Goal: Task Accomplishment & Management: Complete application form

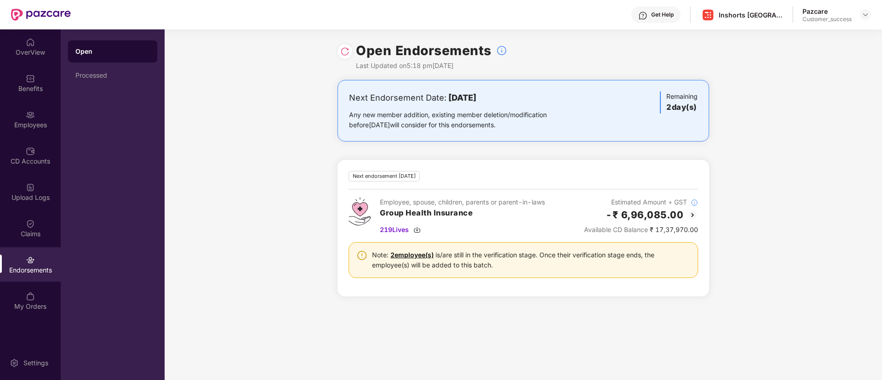
click at [344, 49] on img at bounding box center [344, 51] width 9 height 9
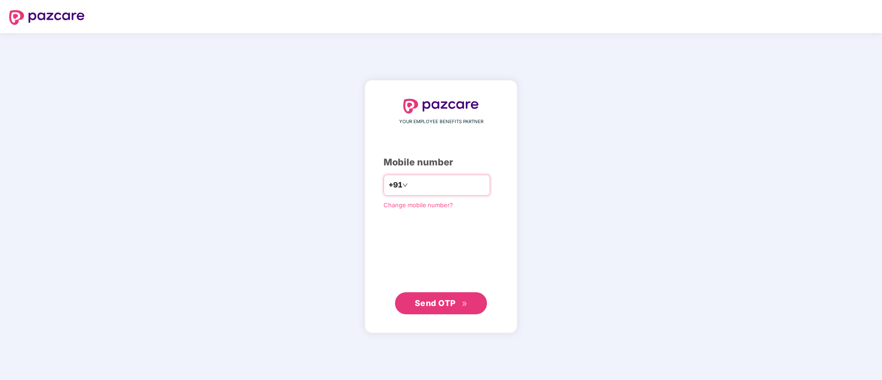
type input "**********"
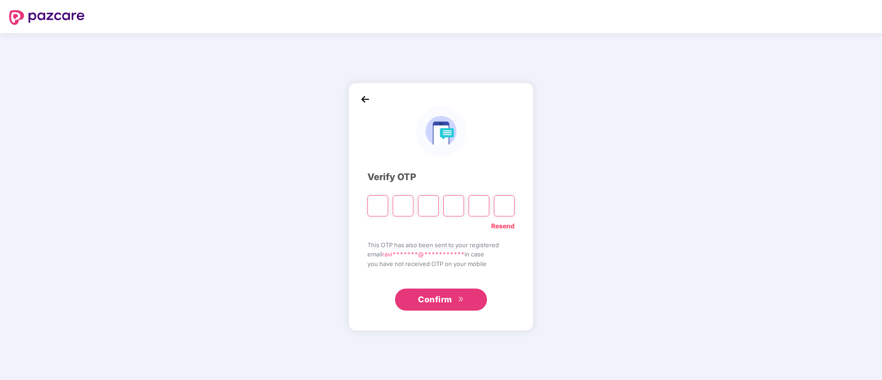
paste input "*"
type input "*"
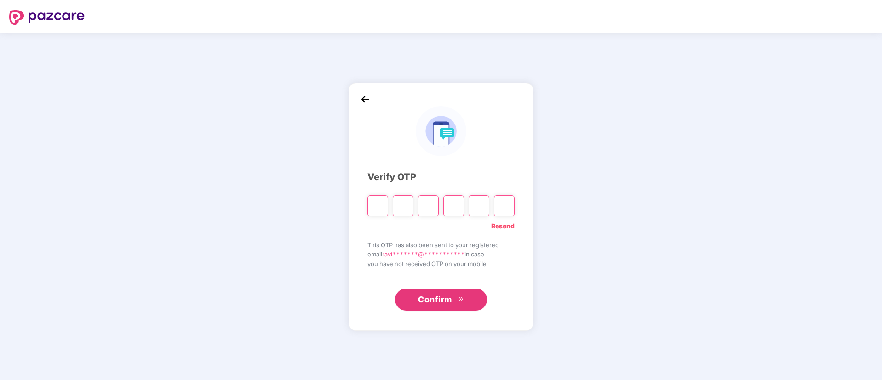
type input "*"
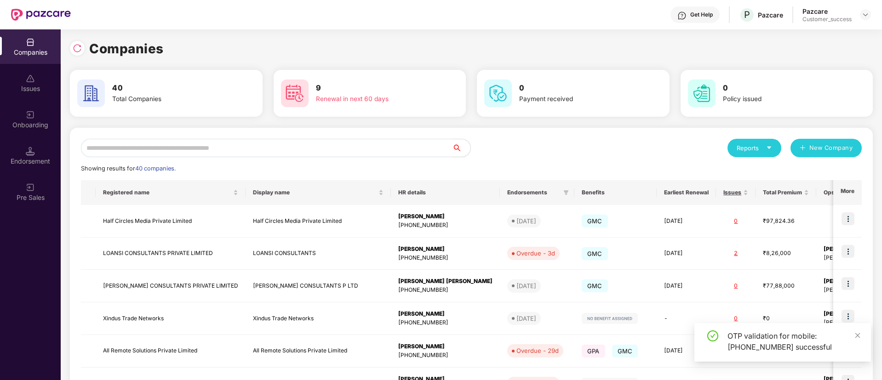
click at [311, 147] on input "text" at bounding box center [266, 148] width 371 height 18
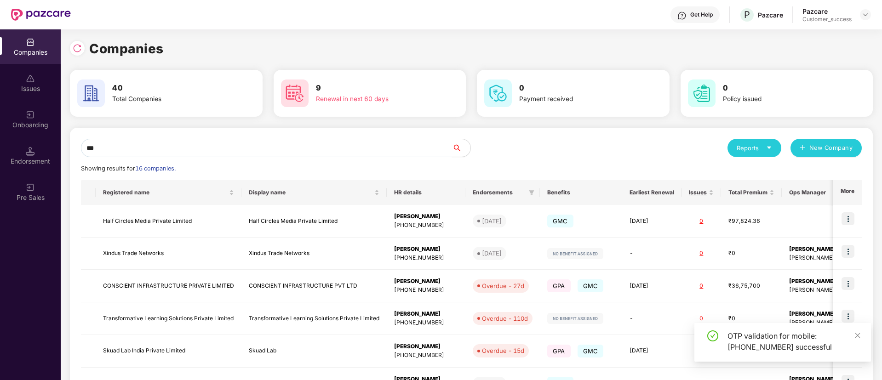
type input "****"
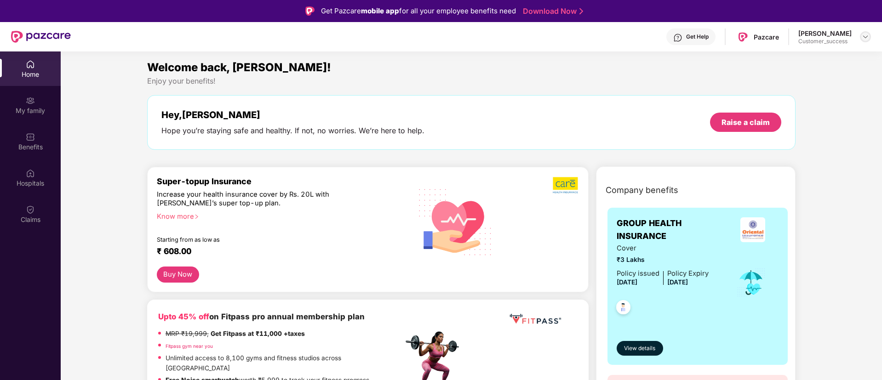
click at [863, 34] on img at bounding box center [864, 36] width 7 height 7
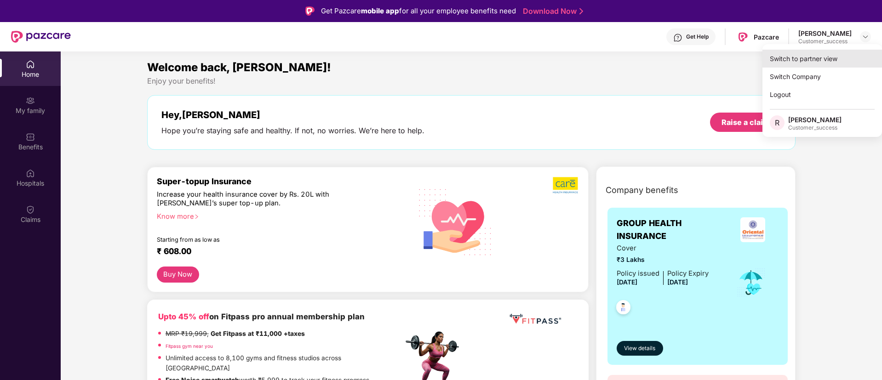
click at [813, 57] on div "Switch to partner view" at bounding box center [821, 59] width 119 height 18
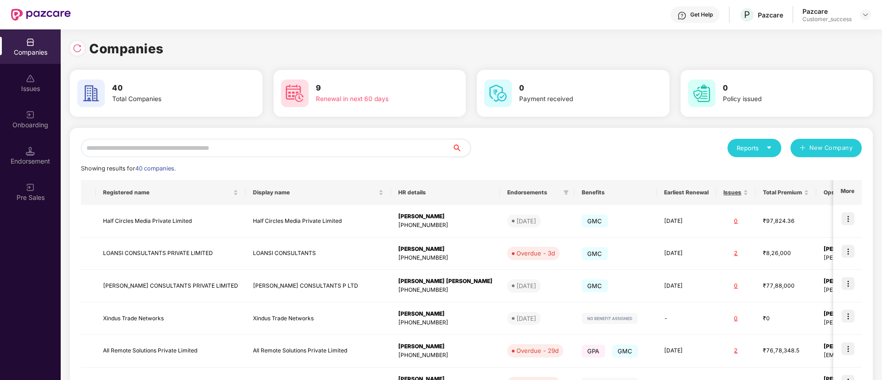
click at [258, 147] on input "text" at bounding box center [266, 148] width 371 height 18
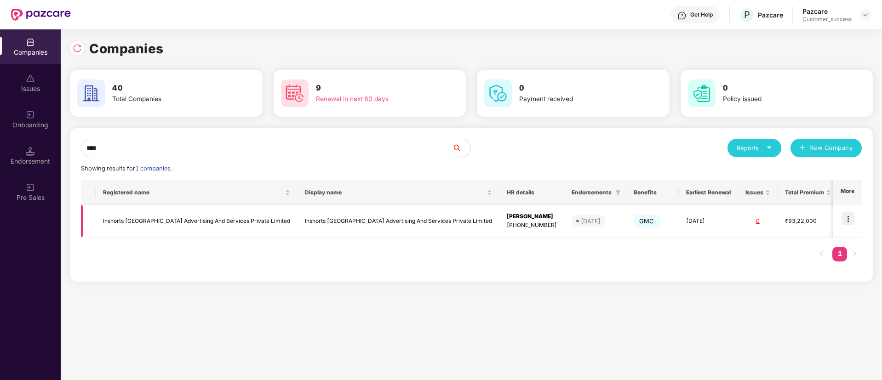
type input "****"
click at [847, 220] on img at bounding box center [847, 218] width 13 height 13
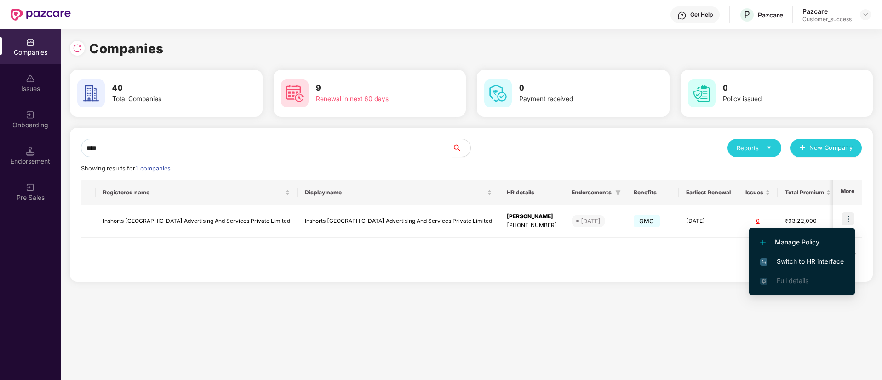
click at [808, 264] on span "Switch to HR interface" at bounding box center [802, 261] width 84 height 10
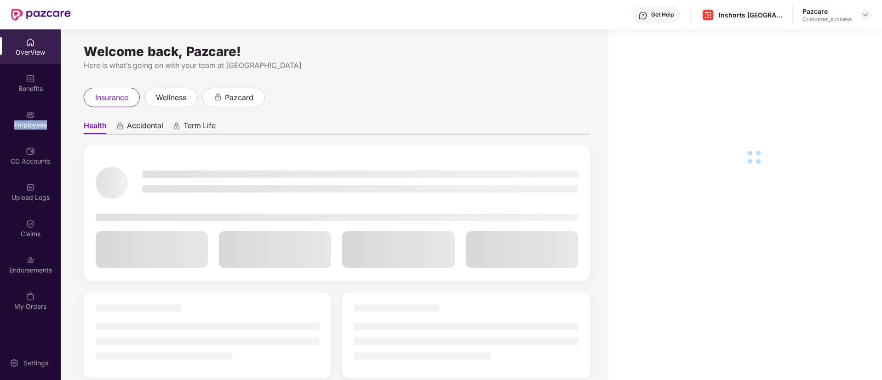
click at [19, 129] on div "Employees" at bounding box center [30, 119] width 61 height 34
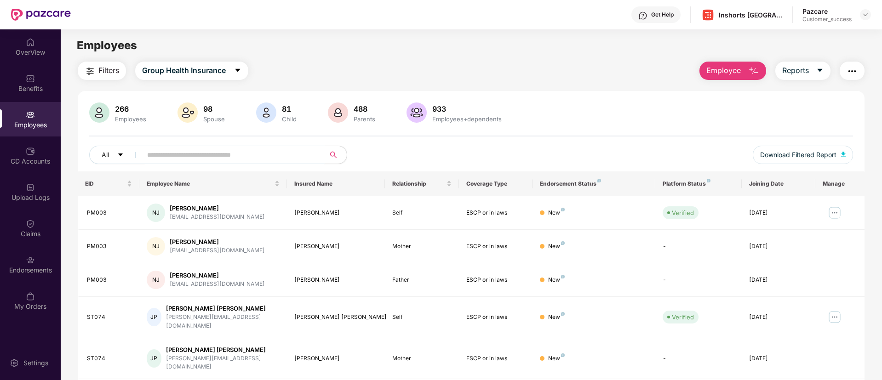
click at [213, 156] on input "text" at bounding box center [229, 155] width 165 height 14
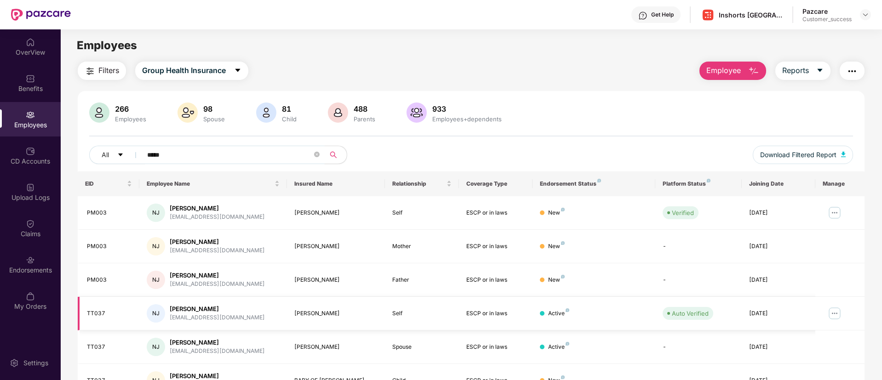
type input "*****"
click at [837, 318] on img at bounding box center [834, 313] width 15 height 15
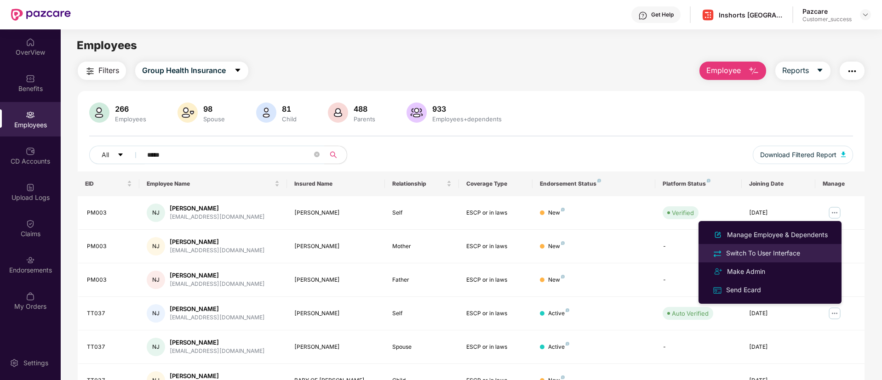
click at [776, 253] on div "Switch To User Interface" at bounding box center [763, 253] width 78 height 10
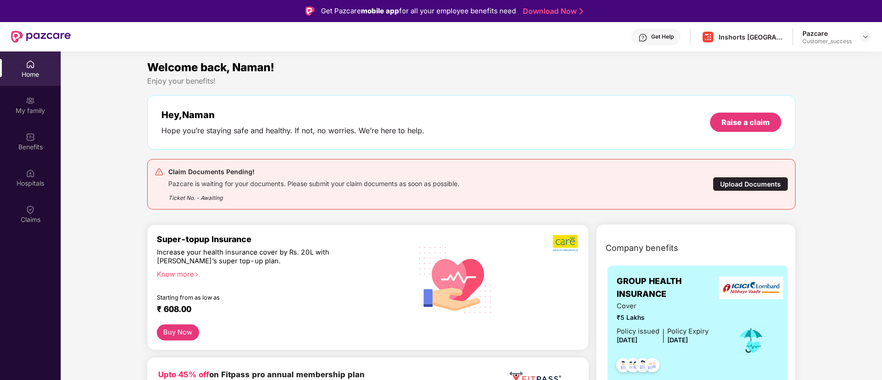
click at [751, 182] on div "Upload Documents" at bounding box center [749, 184] width 75 height 14
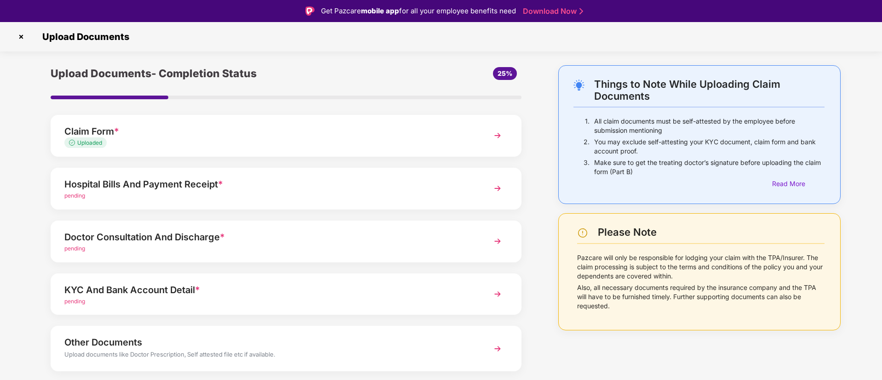
click at [262, 123] on div "Claim Form * Uploaded" at bounding box center [286, 136] width 471 height 42
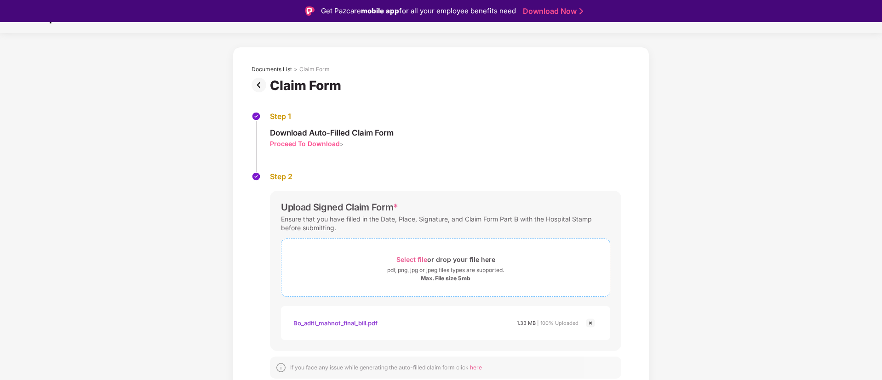
scroll to position [22, 0]
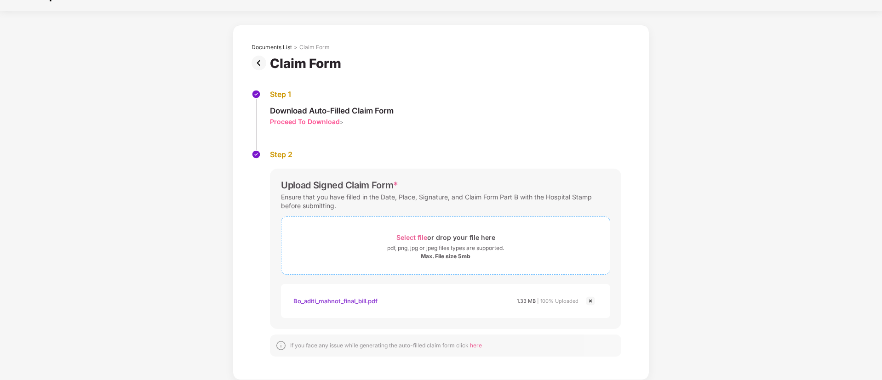
click at [411, 241] on span "Select file" at bounding box center [411, 237] width 31 height 8
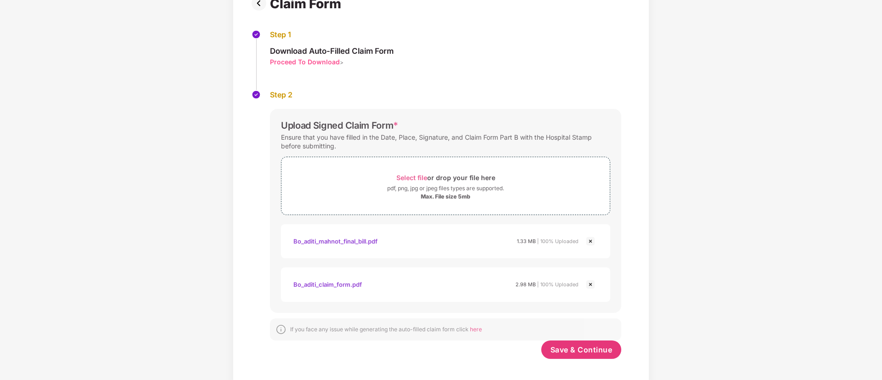
scroll to position [85, 0]
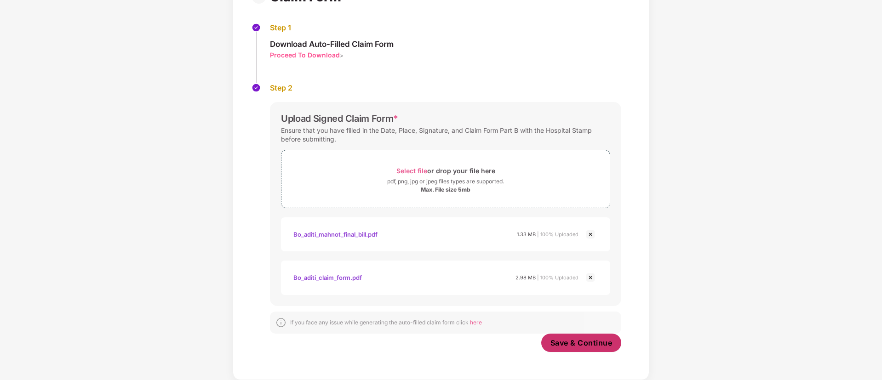
click at [572, 345] on span "Save & Continue" at bounding box center [581, 343] width 62 height 10
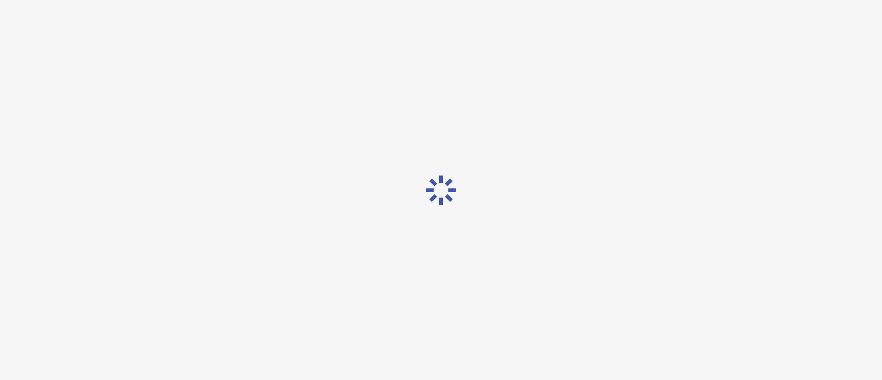
scroll to position [0, 0]
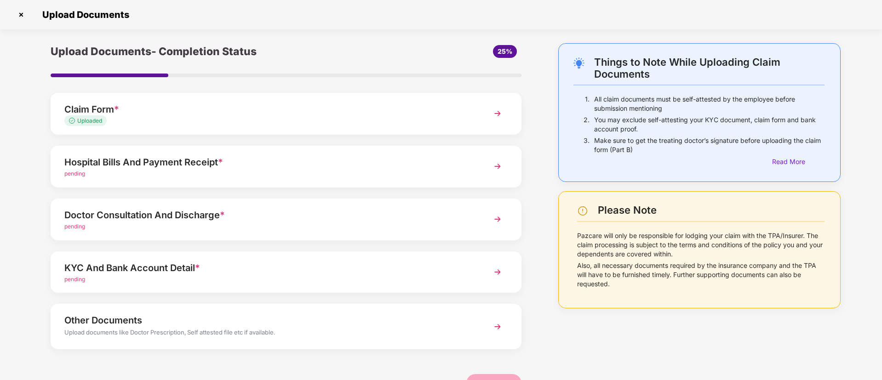
click at [339, 168] on div "Hospital Bills And Payment Receipt *" at bounding box center [267, 162] width 406 height 15
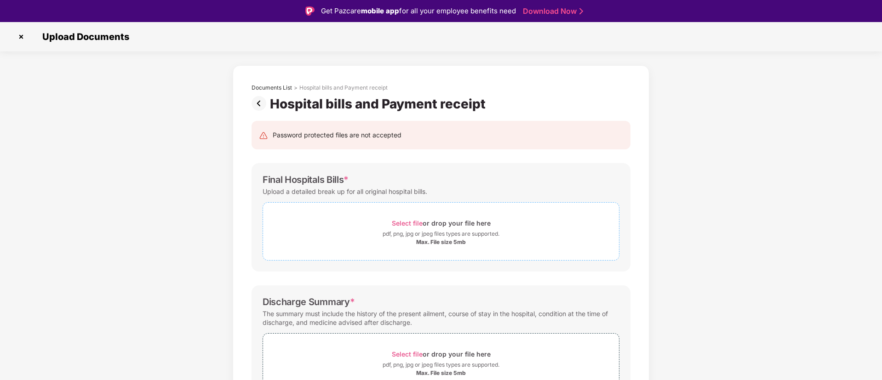
click at [410, 224] on span "Select file" at bounding box center [407, 223] width 31 height 8
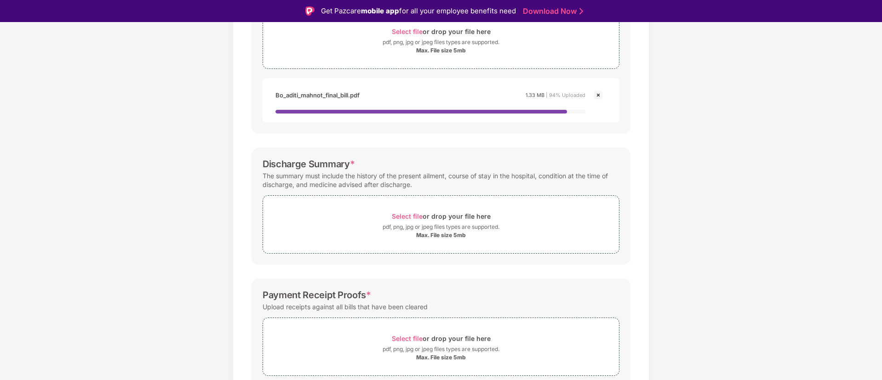
scroll to position [193, 0]
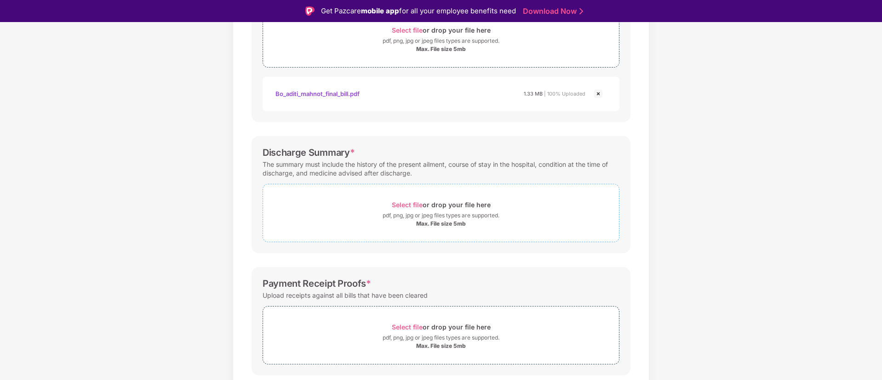
click at [401, 206] on span "Select file" at bounding box center [407, 205] width 31 height 8
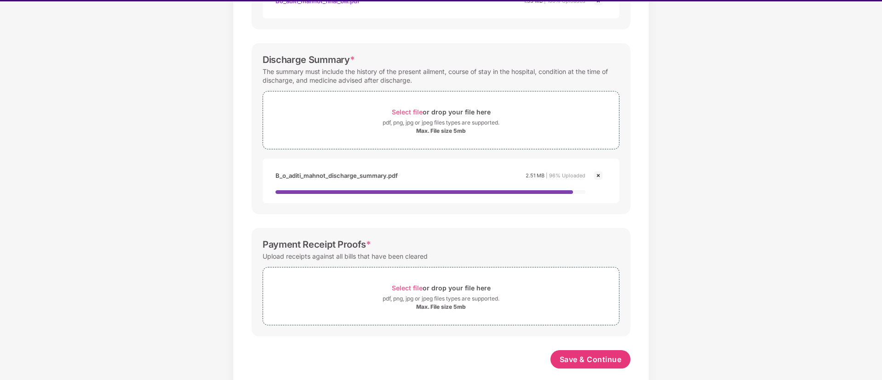
scroll to position [276, 0]
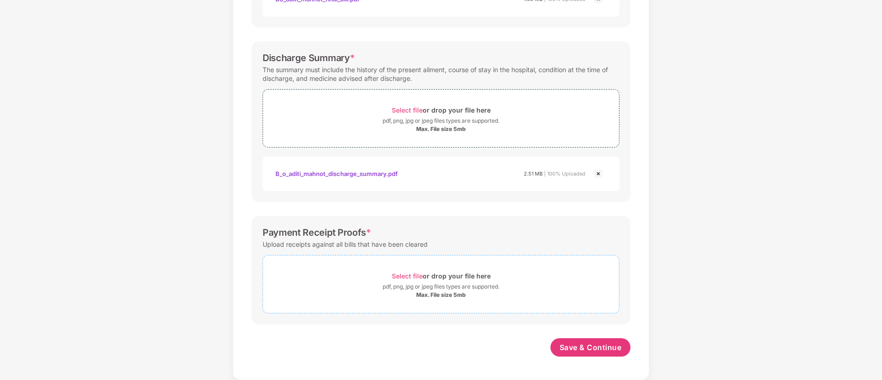
click at [417, 270] on div "Select file or drop your file here" at bounding box center [441, 276] width 99 height 12
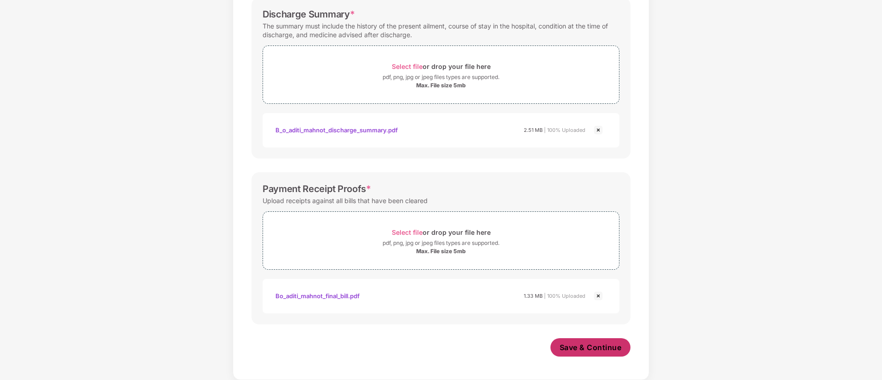
scroll to position [309, 0]
click at [615, 345] on span "Save & Continue" at bounding box center [590, 347] width 62 height 10
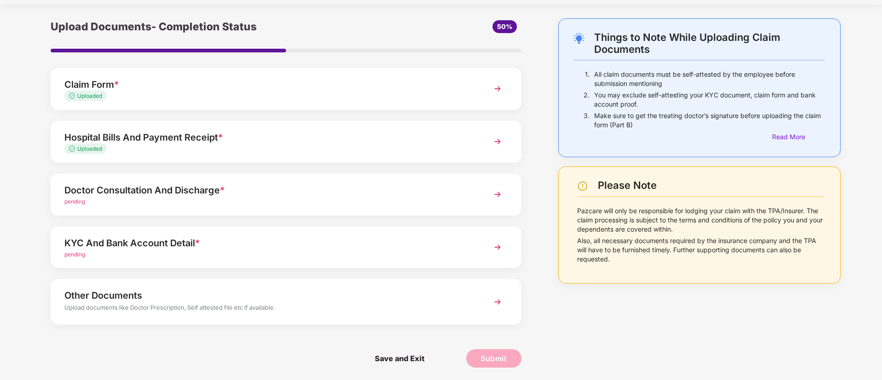
scroll to position [26, 0]
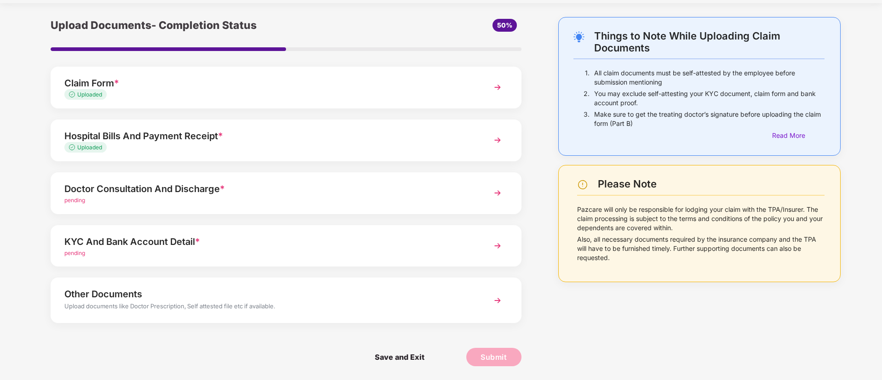
click at [489, 238] on img at bounding box center [497, 246] width 17 height 17
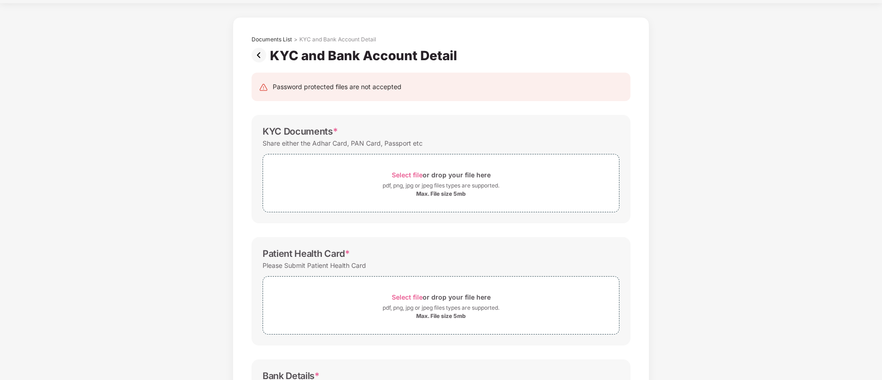
scroll to position [0, 0]
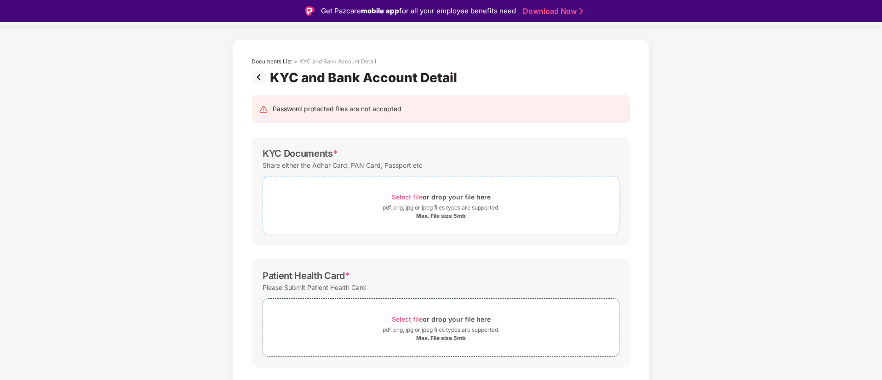
click at [401, 194] on span "Select file" at bounding box center [407, 197] width 31 height 8
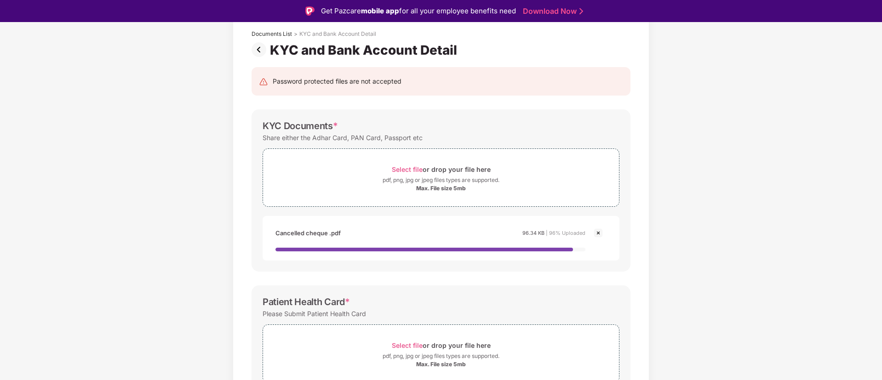
scroll to position [81, 0]
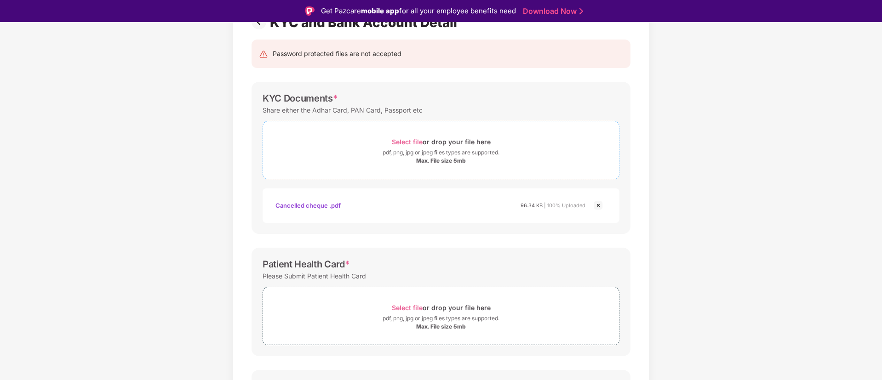
click at [411, 138] on span "Select file" at bounding box center [407, 142] width 31 height 8
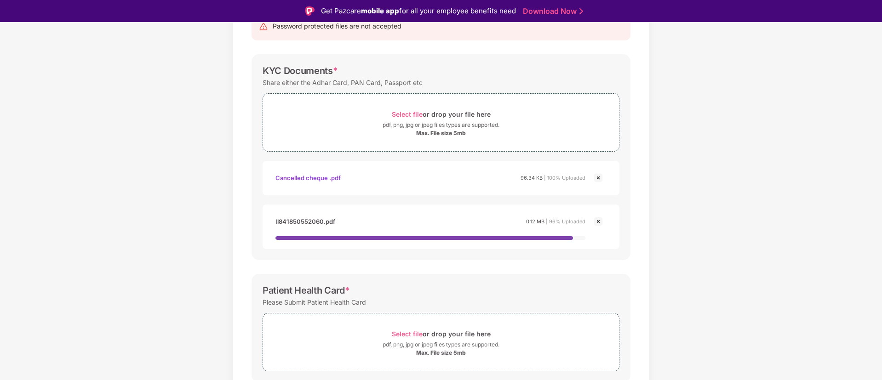
scroll to position [137, 0]
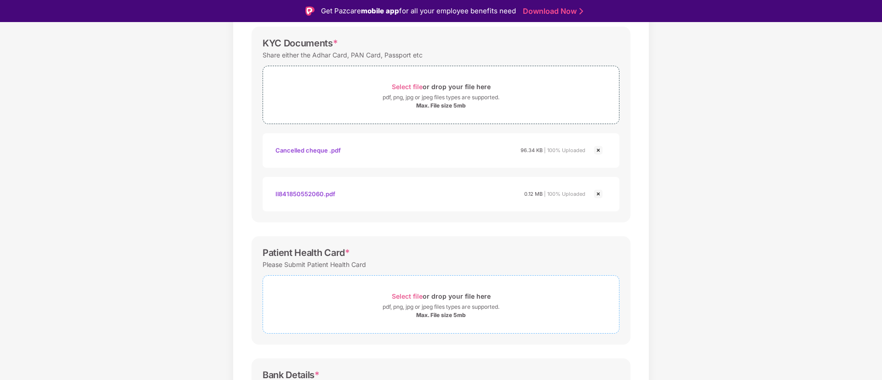
click at [405, 296] on span "Select file" at bounding box center [407, 296] width 31 height 8
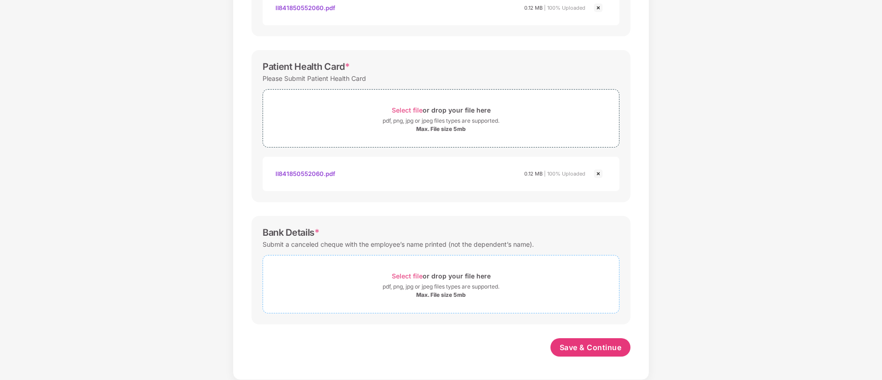
scroll to position [301, 0]
click at [413, 272] on span "Select file" at bounding box center [407, 276] width 31 height 8
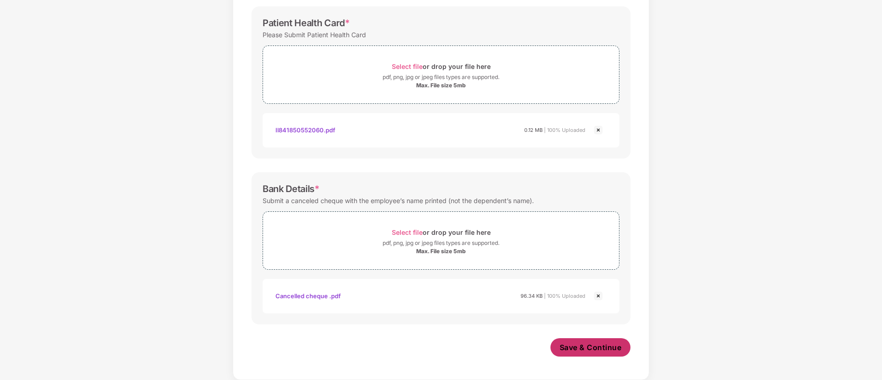
scroll to position [344, 0]
click at [610, 350] on span "Save & Continue" at bounding box center [590, 347] width 62 height 10
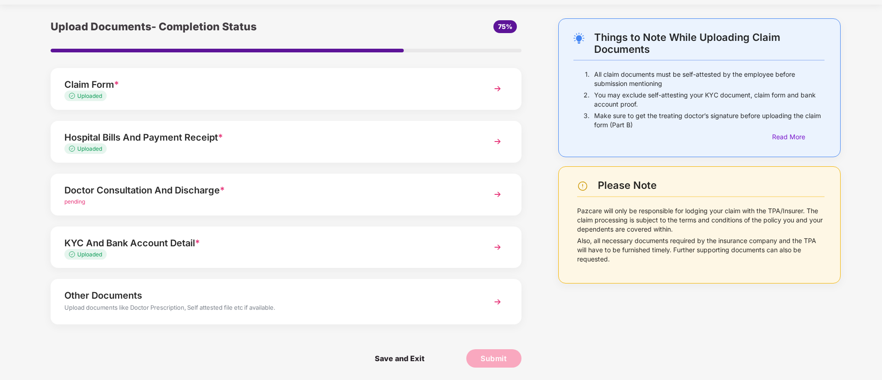
scroll to position [26, 0]
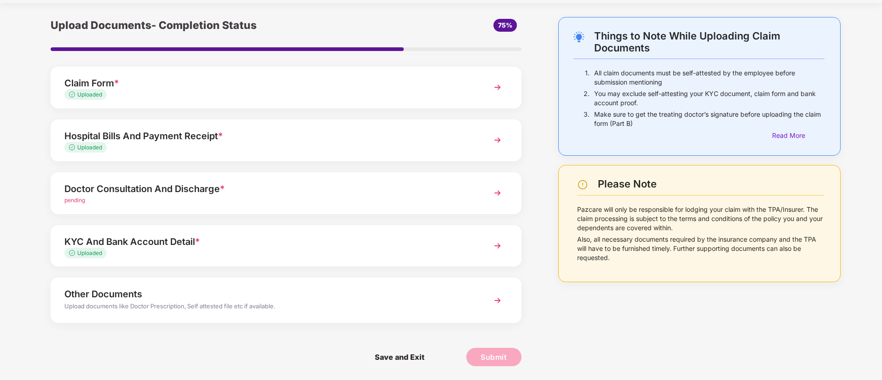
click at [474, 185] on div "Doctor Consultation And Discharge * pending" at bounding box center [286, 193] width 471 height 42
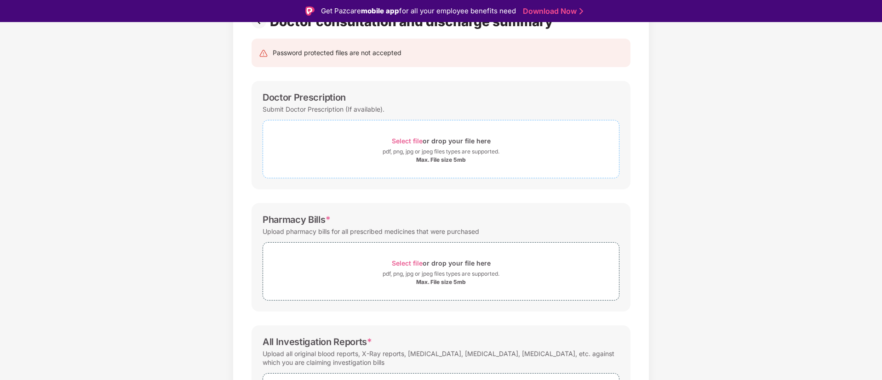
scroll to position [81, 0]
click at [398, 144] on span "Select file" at bounding box center [407, 142] width 31 height 8
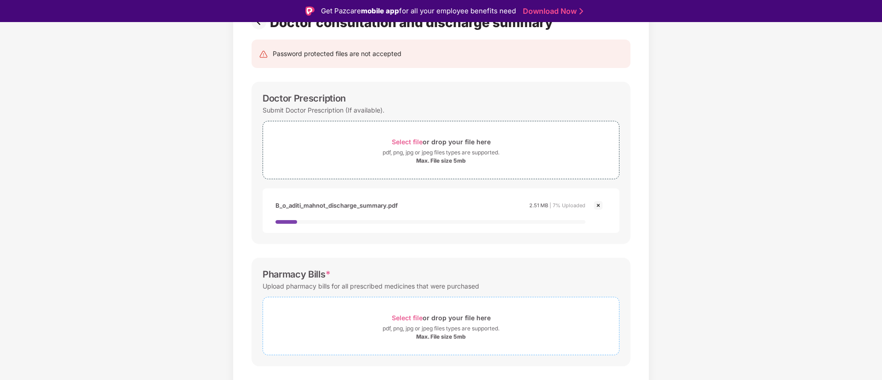
click at [403, 317] on span "Select file" at bounding box center [407, 318] width 31 height 8
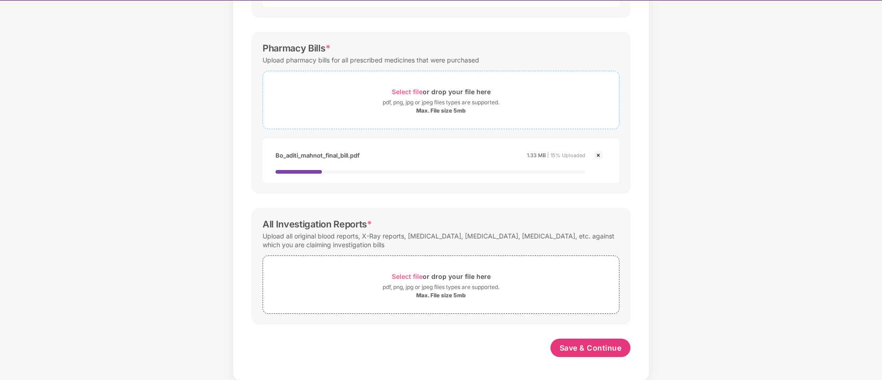
scroll to position [22, 0]
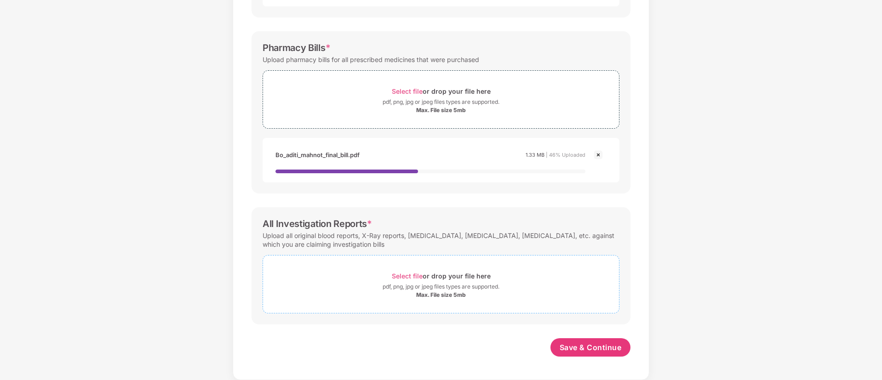
click at [427, 270] on div "Select file or drop your file here" at bounding box center [441, 276] width 99 height 12
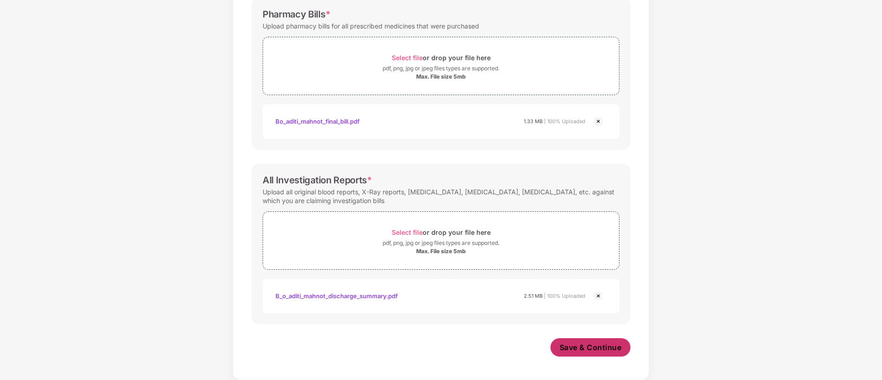
scroll to position [309, 0]
click at [599, 349] on span "Save & Continue" at bounding box center [590, 347] width 62 height 10
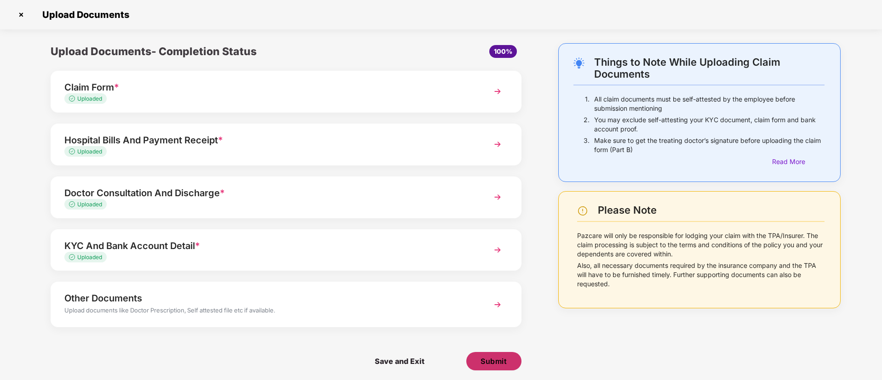
click at [496, 361] on span "Submit" at bounding box center [493, 361] width 26 height 10
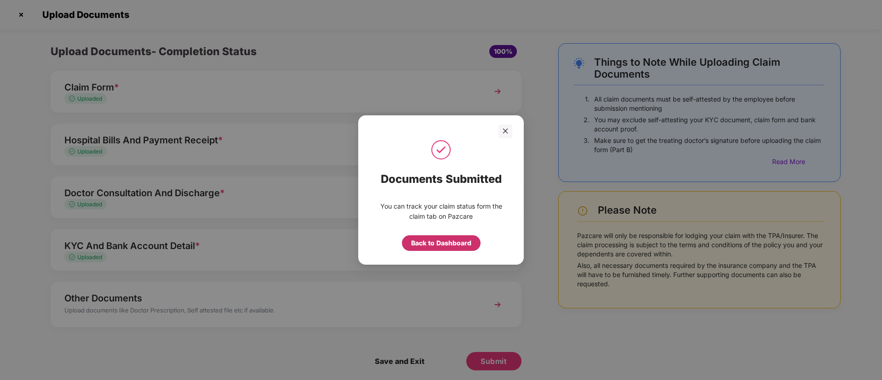
click at [445, 240] on div "Back to Dashboard" at bounding box center [441, 243] width 60 height 10
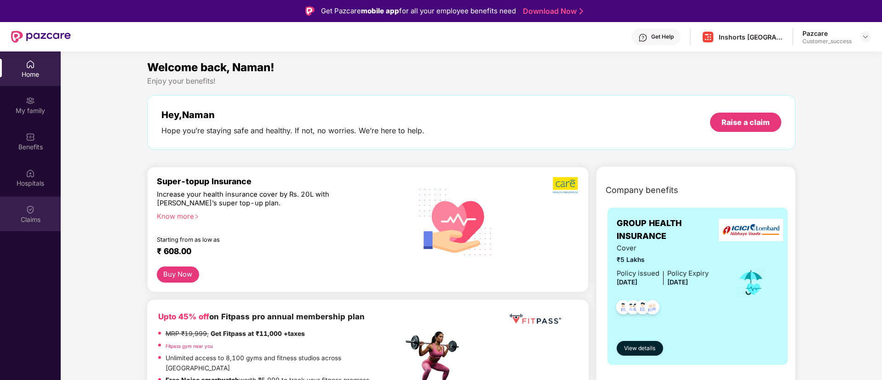
click at [36, 208] on div "Claims" at bounding box center [30, 214] width 61 height 34
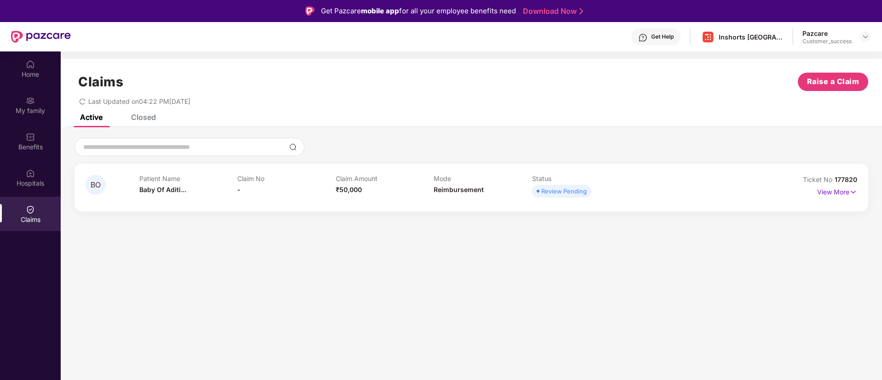
click at [834, 176] on span "177820" at bounding box center [845, 180] width 23 height 8
copy div "Ticket No 177820"
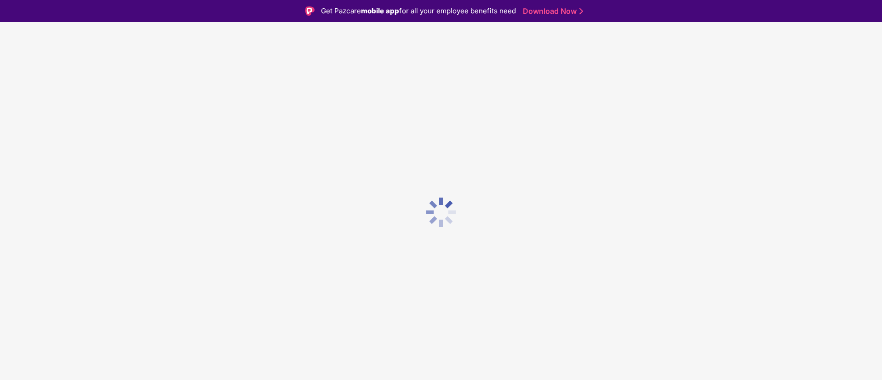
scroll to position [22, 0]
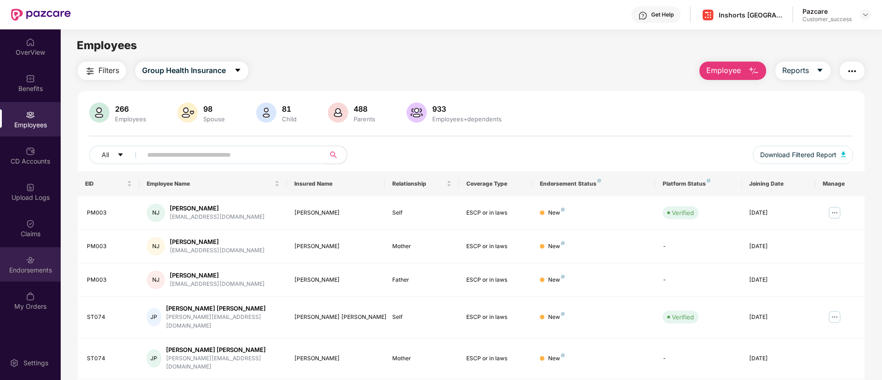
click at [25, 261] on div "Endorsements" at bounding box center [30, 264] width 61 height 34
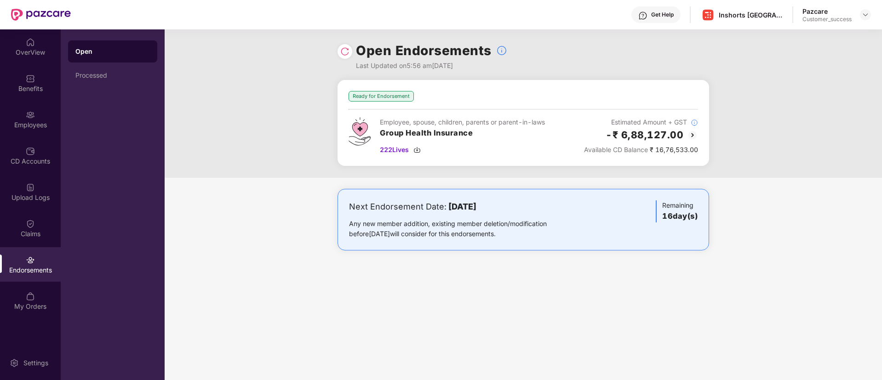
click at [348, 55] on img at bounding box center [344, 51] width 9 height 9
click at [43, 80] on div "Benefits" at bounding box center [30, 83] width 61 height 34
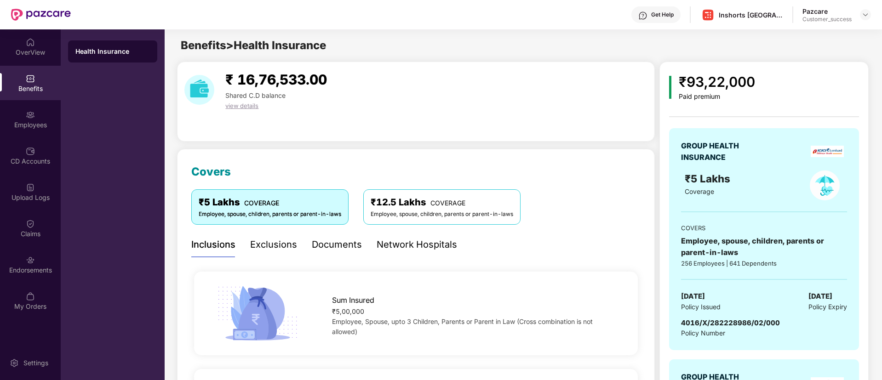
click at [740, 320] on span "4016/X/282228986/02/000" at bounding box center [730, 323] width 99 height 9
copy span "4016/X/282228986/02/000"
click at [740, 320] on span "4016/X/282228986/02/000" at bounding box center [730, 323] width 99 height 9
click at [43, 122] on div "Employees" at bounding box center [30, 124] width 61 height 9
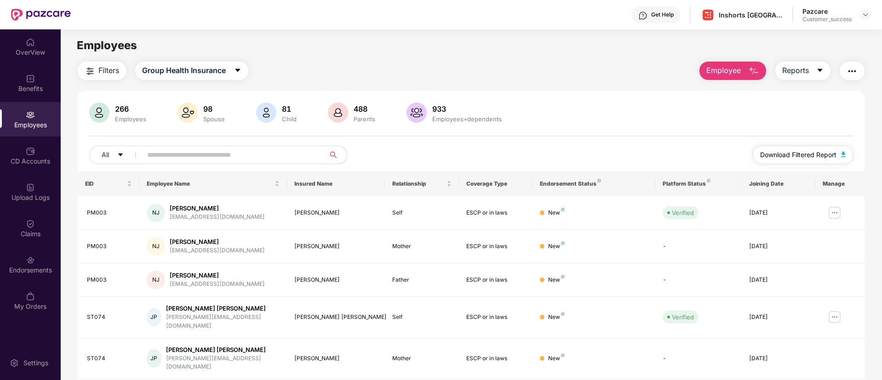
click at [820, 150] on span "Download Filtered Report" at bounding box center [798, 155] width 76 height 10
click at [22, 95] on div "Benefits" at bounding box center [30, 83] width 61 height 34
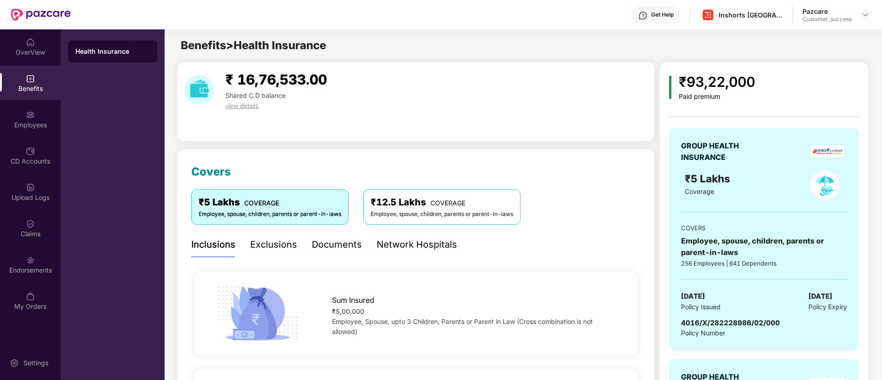
click at [711, 326] on span "4016/X/282228986/02/000" at bounding box center [730, 323] width 99 height 9
copy span "4016/X/282228986/02/000"
click at [711, 326] on span "4016/X/282228986/02/000" at bounding box center [730, 323] width 99 height 9
